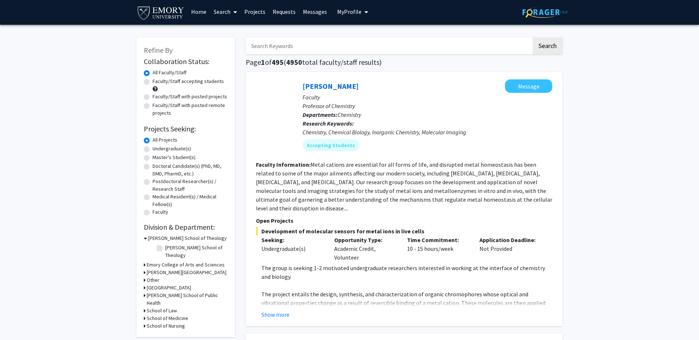
scroll to position [6, 0]
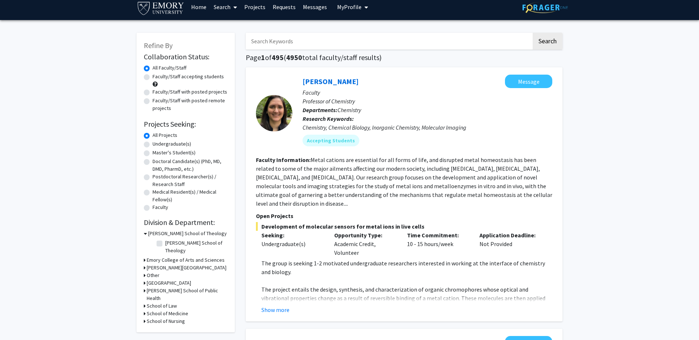
click at [172, 91] on label "Faculty/Staff with posted projects" at bounding box center [189, 92] width 75 height 8
click at [157, 91] on input "Faculty/Staff with posted projects" at bounding box center [154, 90] width 5 height 5
radio input "true"
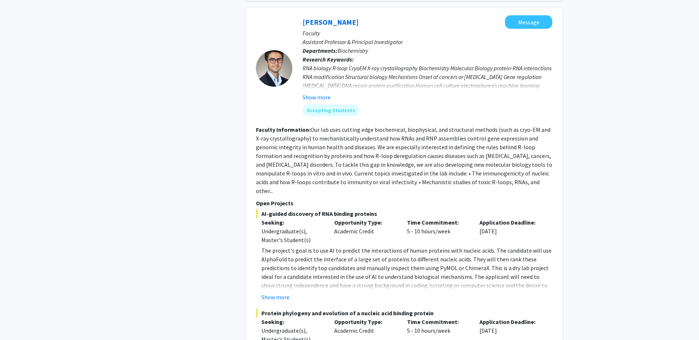
scroll to position [1461, 0]
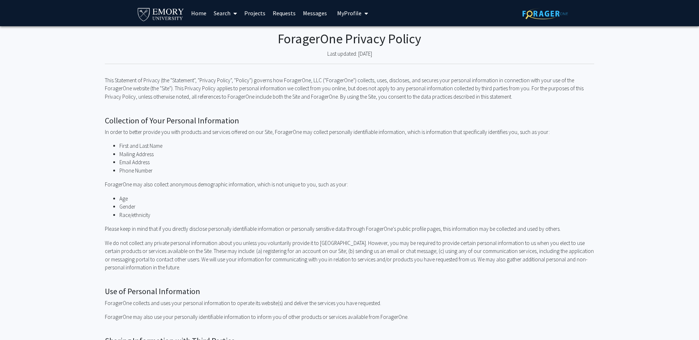
click at [108, 80] on p "This Statement of Privacy (the "Statement", "Privacy Policy", "Policy") governs…" at bounding box center [349, 88] width 489 height 25
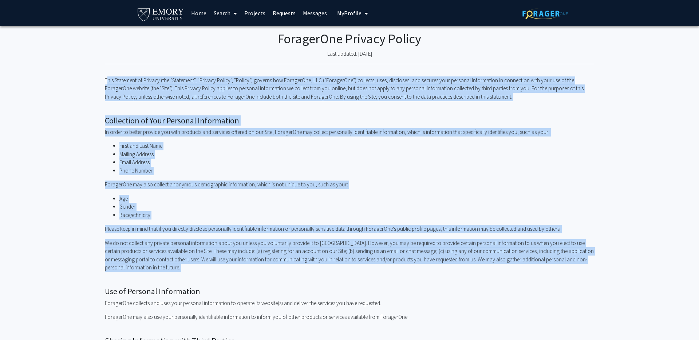
drag, startPoint x: 108, startPoint y: 80, endPoint x: 339, endPoint y: 276, distance: 302.5
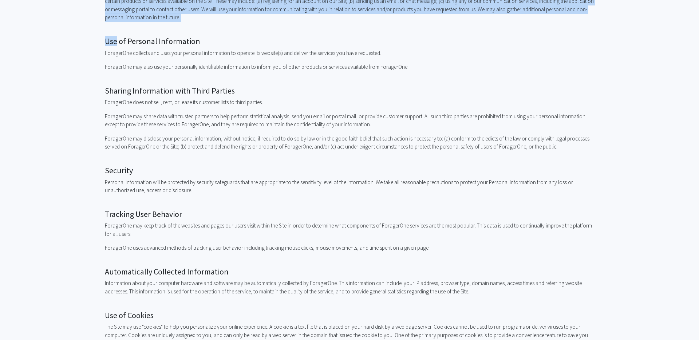
scroll to position [641, 0]
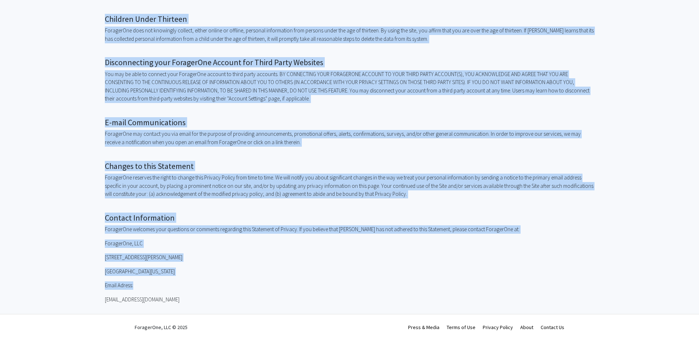
click at [165, 297] on p "[EMAIL_ADDRESS][DOMAIN_NAME]" at bounding box center [349, 299] width 489 height 8
